Goal: Ask a question

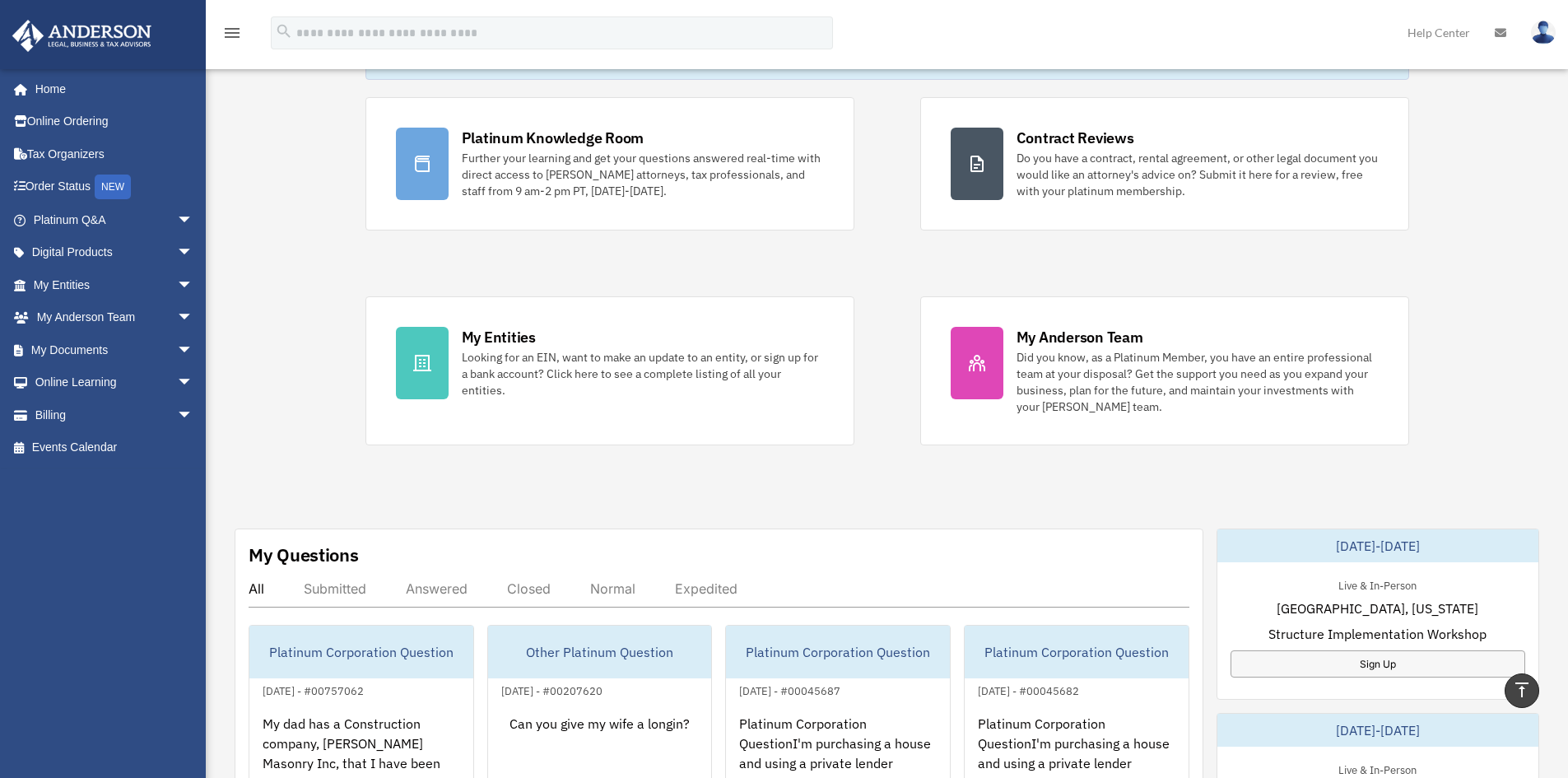
scroll to position [82, 0]
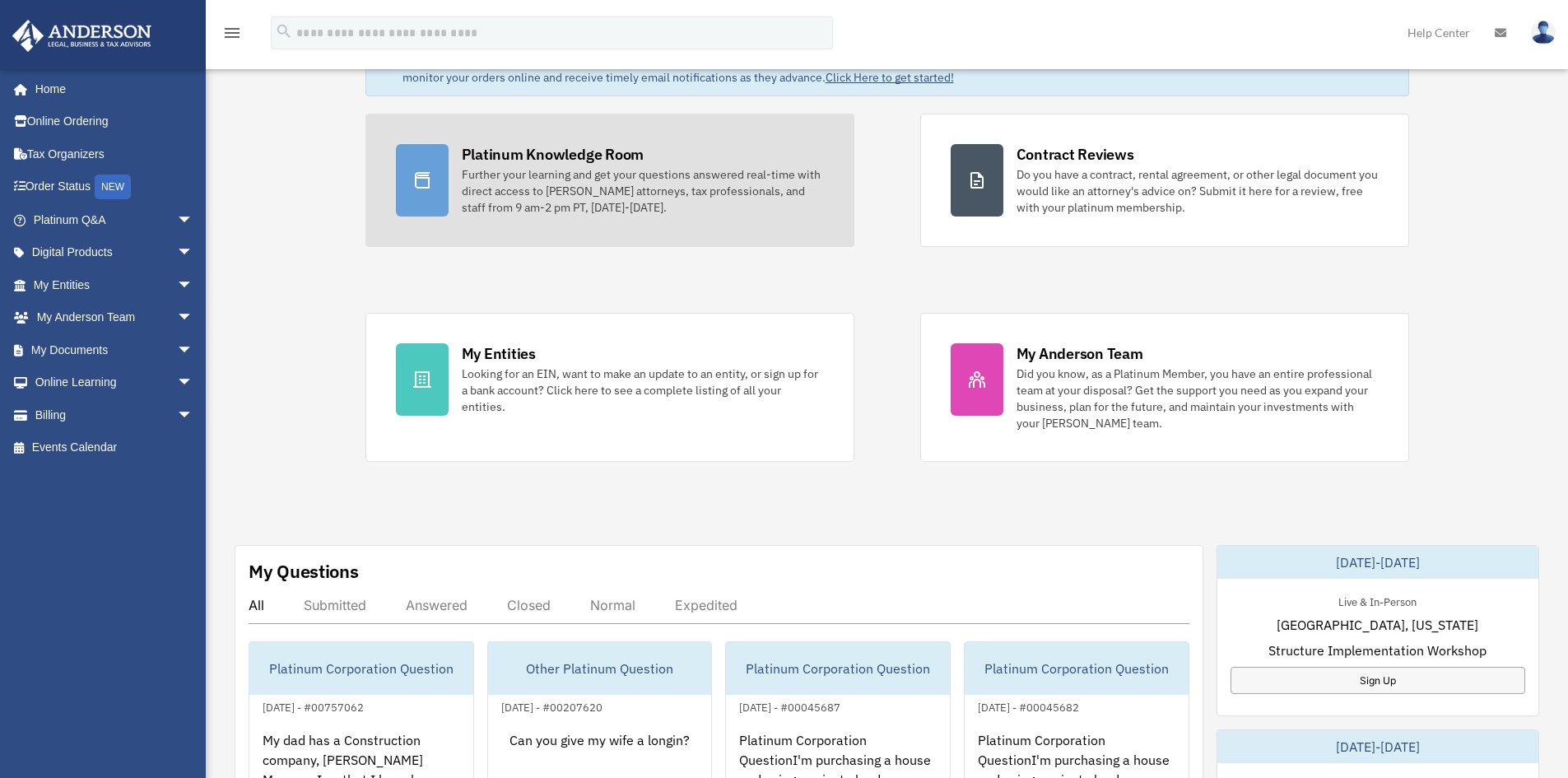
click at [537, 196] on div "Further your learning and get your questions answered real-time with direct acc…" at bounding box center [643, 190] width 362 height 49
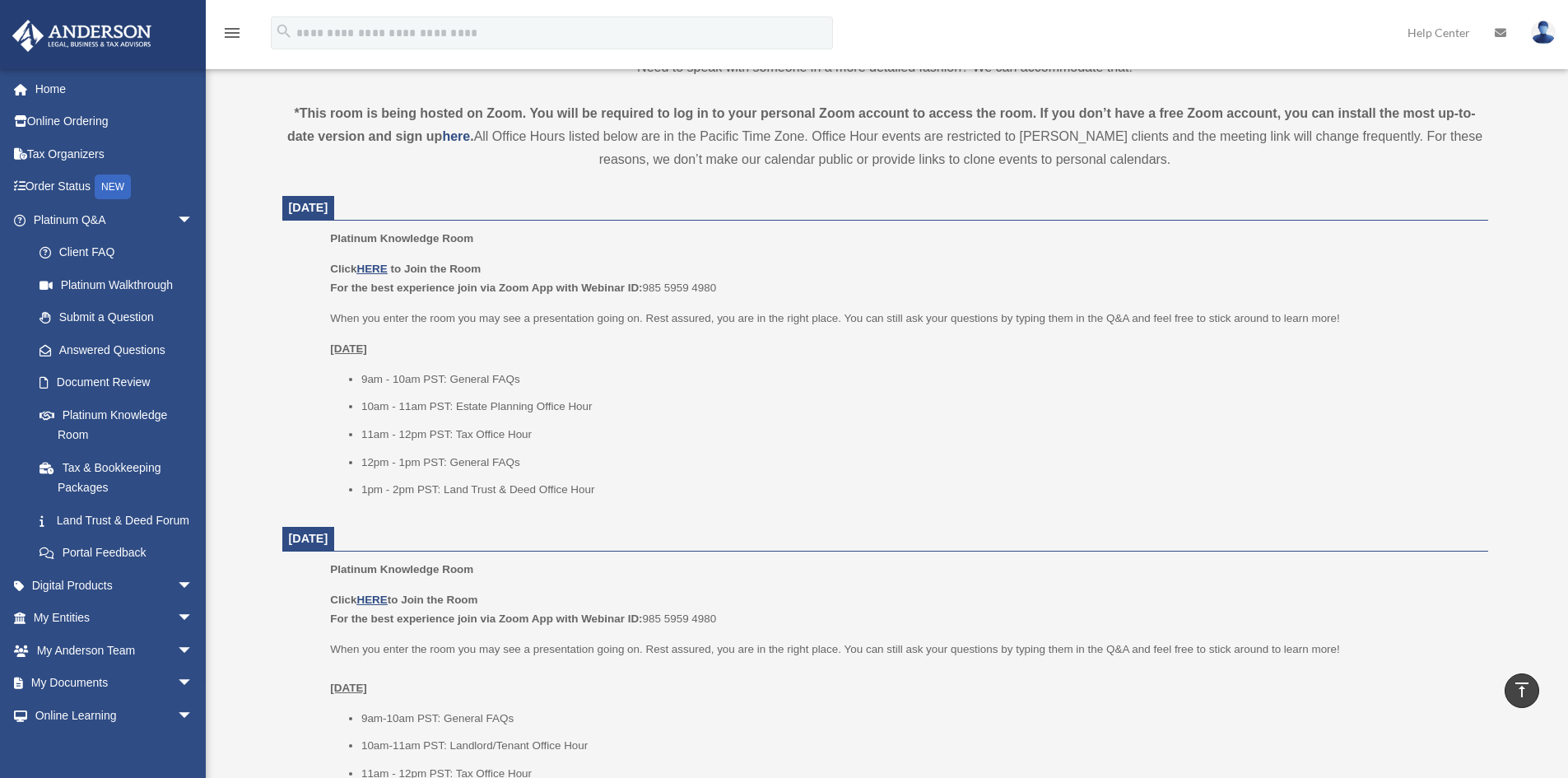
scroll to position [494, 0]
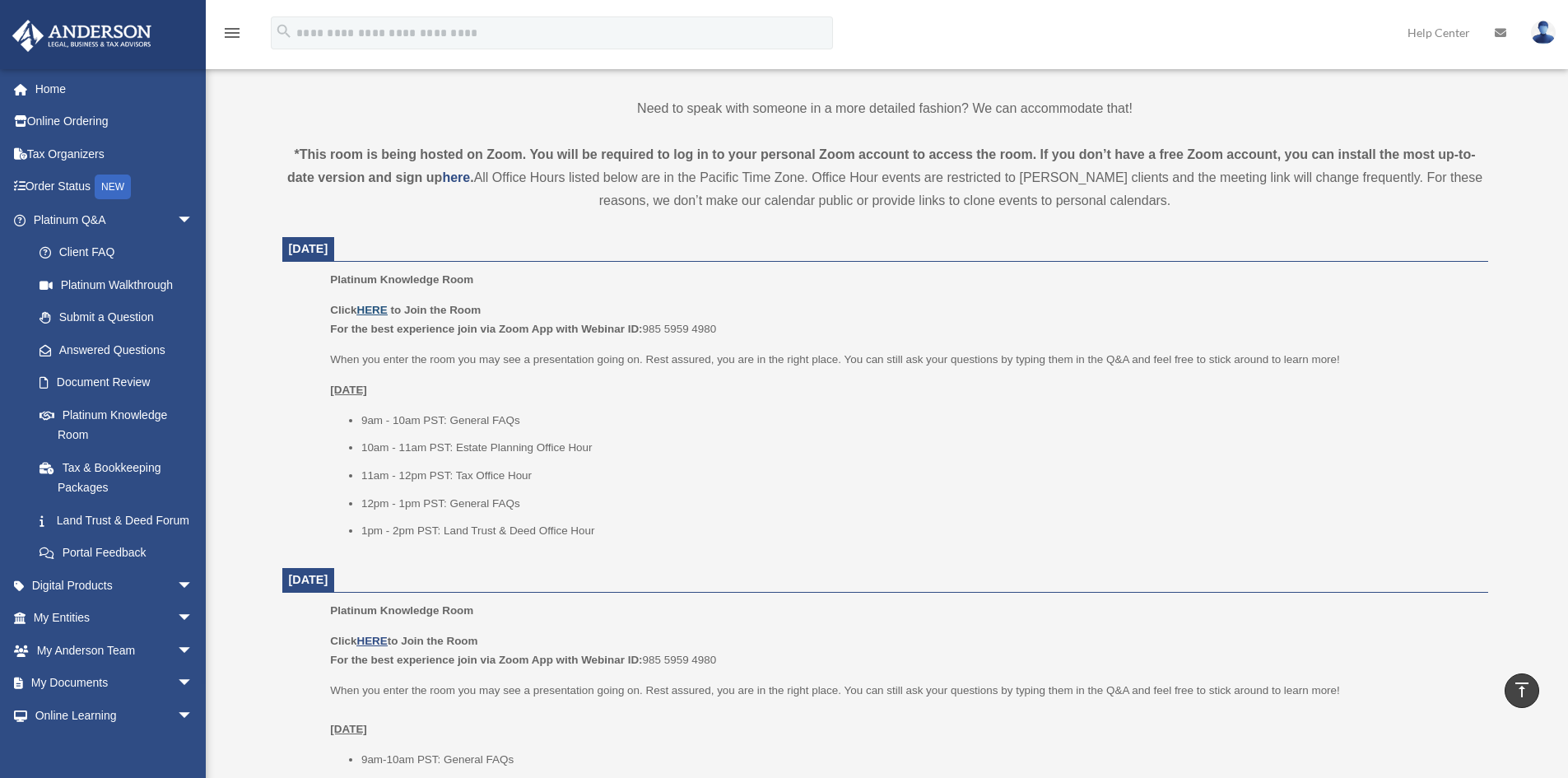
click at [377, 309] on u "HERE" at bounding box center [371, 310] width 30 height 12
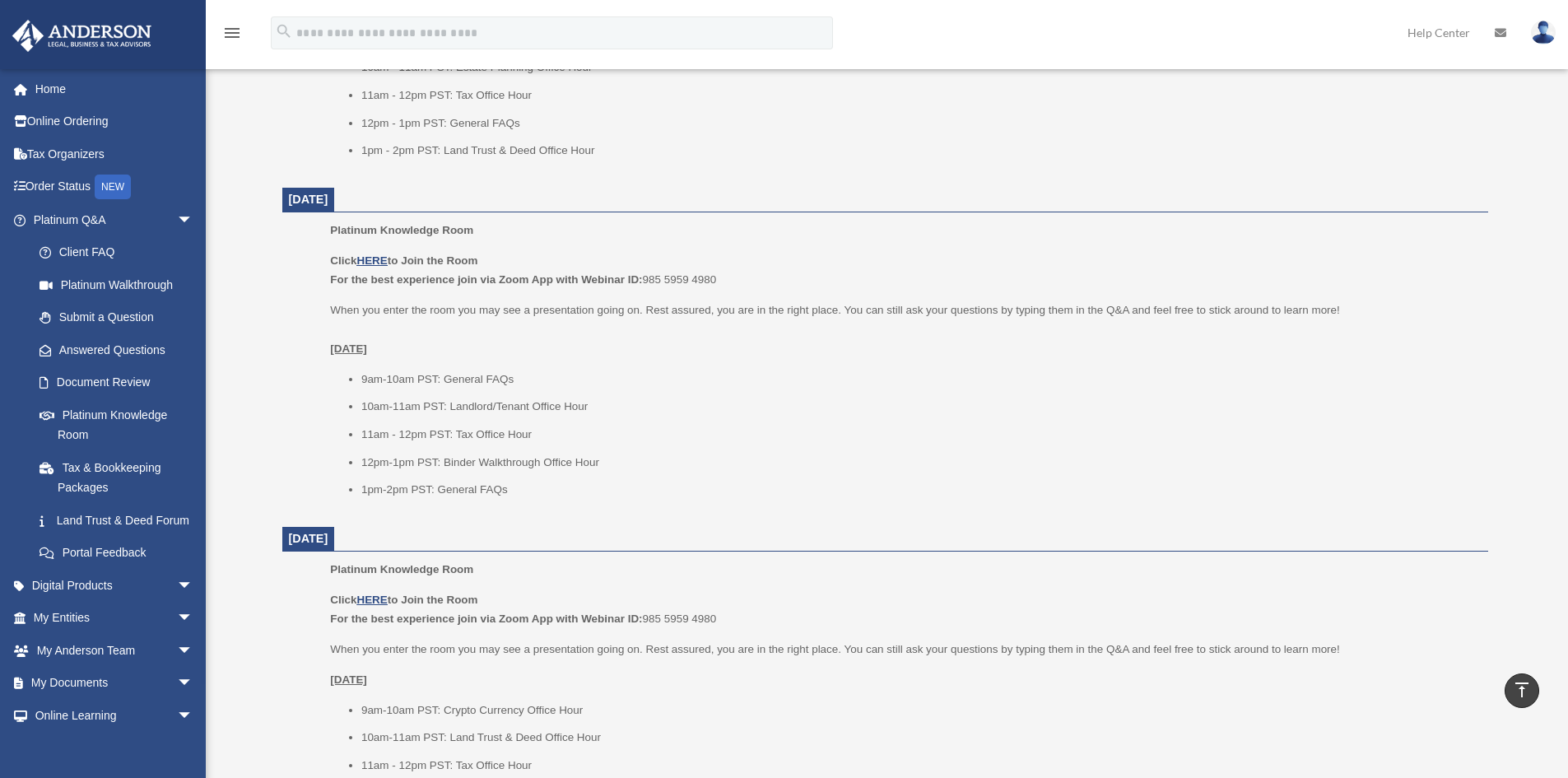
scroll to position [741, 0]
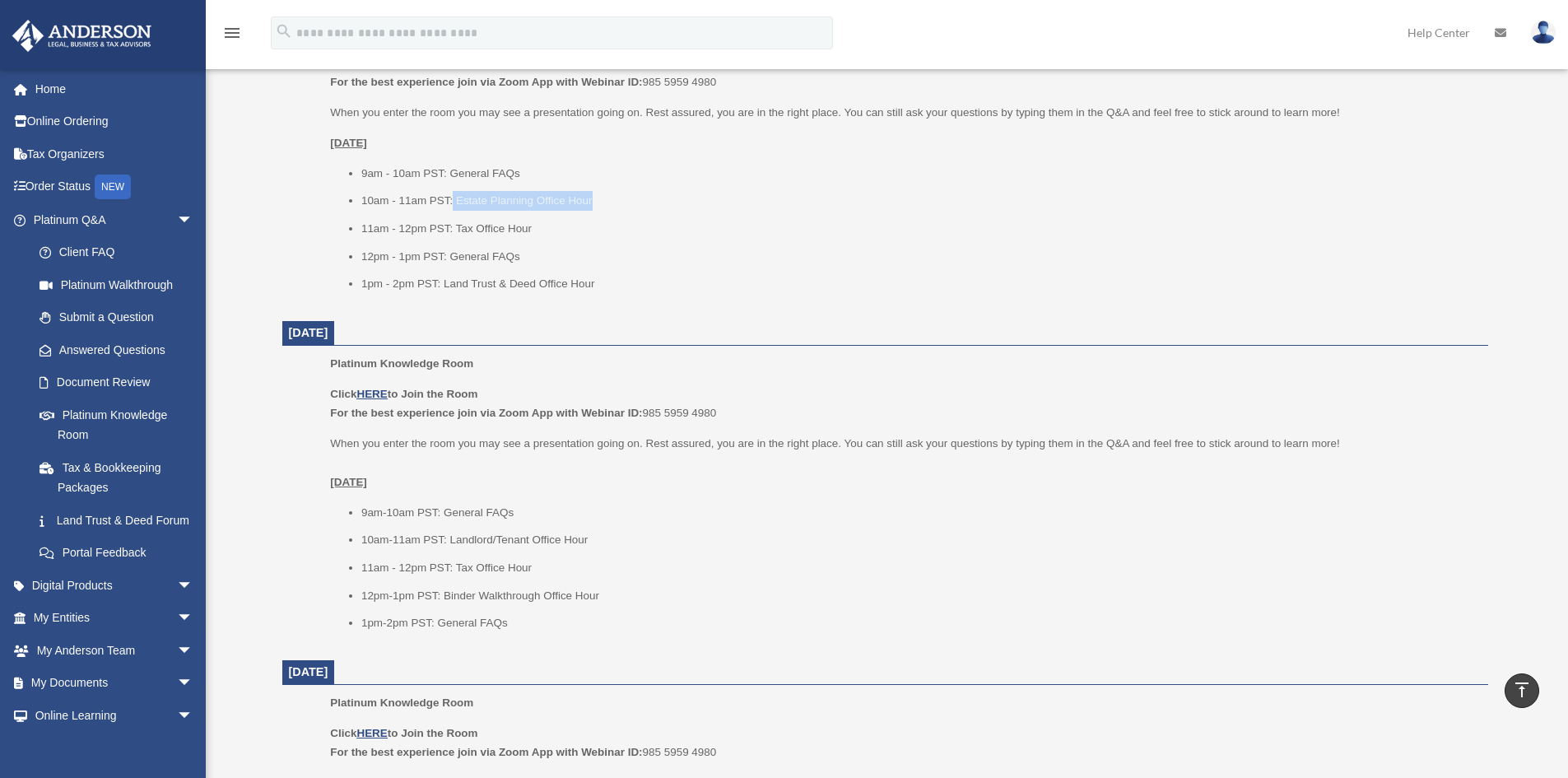
drag, startPoint x: 453, startPoint y: 203, endPoint x: 590, endPoint y: 201, distance: 137.0
click at [590, 201] on li "10am - 11am PST: Estate Planning Office Hour" at bounding box center [919, 201] width 1116 height 19
click at [589, 201] on li "10am - 11am PST: Estate Planning Office Hour" at bounding box center [919, 201] width 1116 height 19
click at [123, 316] on link "Submit a Question" at bounding box center [120, 318] width 195 height 33
